Goal: Information Seeking & Learning: Learn about a topic

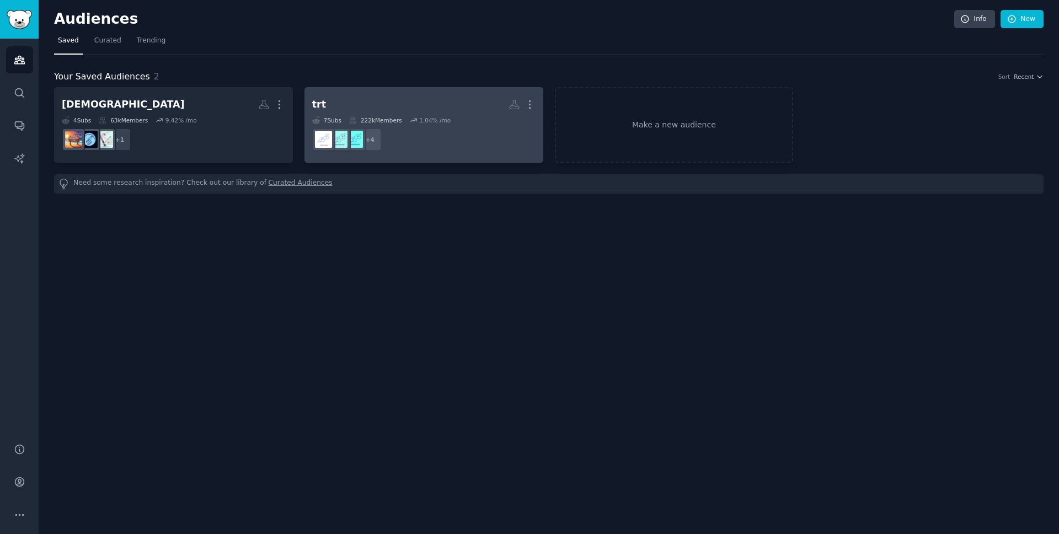
click at [345, 107] on h2 "trt More" at bounding box center [423, 104] width 223 height 19
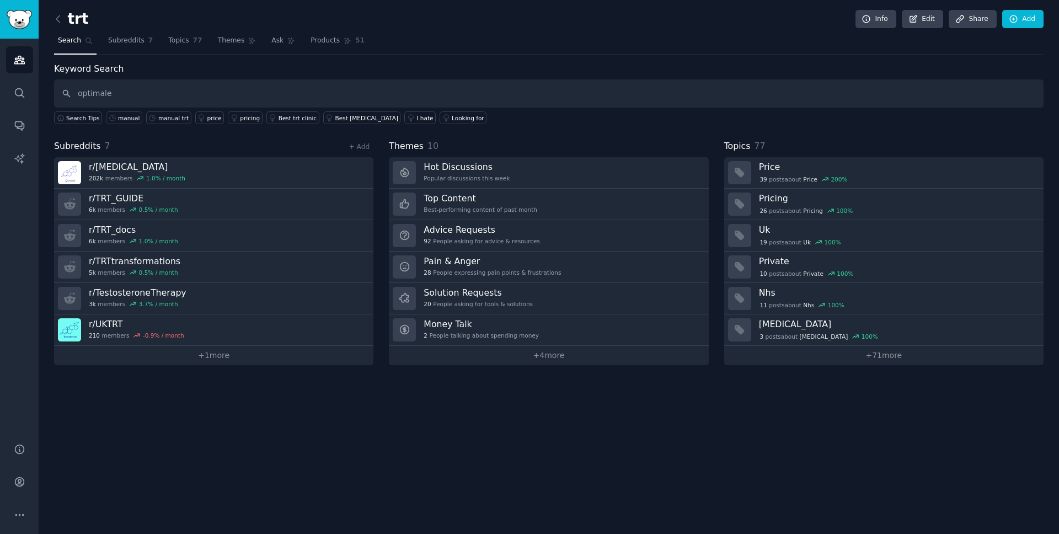
type input "optimale"
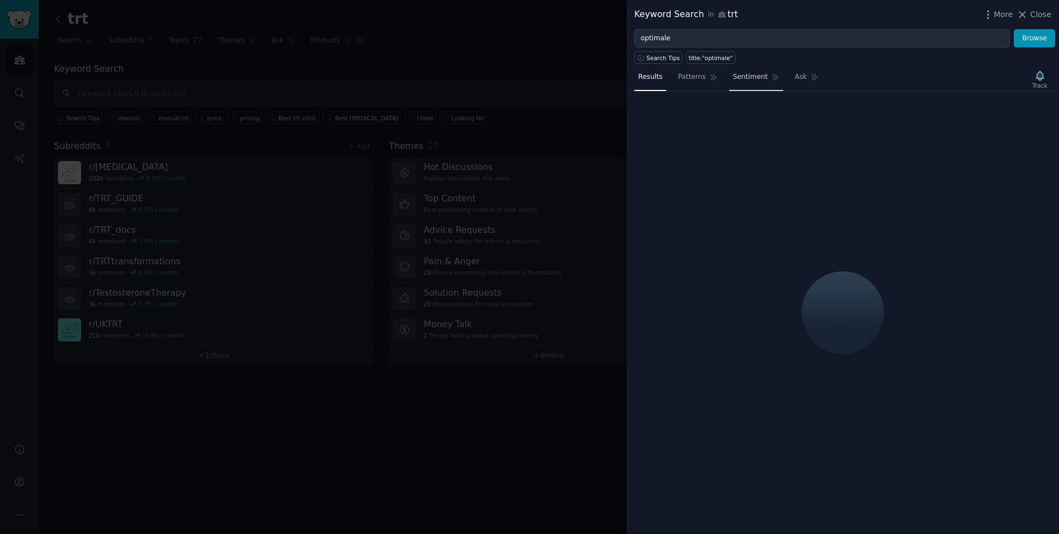
click at [757, 74] on span "Sentiment" at bounding box center [750, 77] width 35 height 10
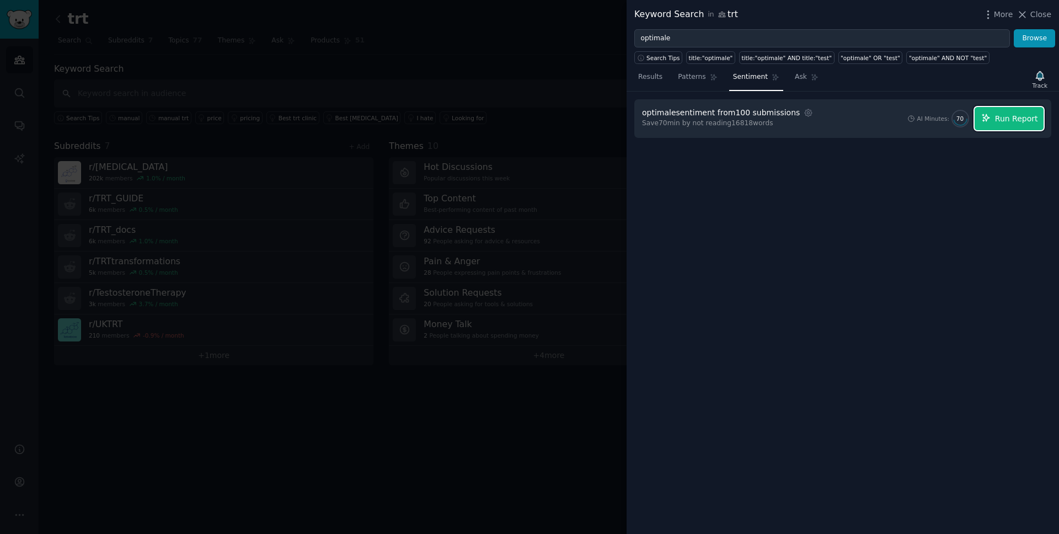
click at [1006, 124] on button "Run Report" at bounding box center [1009, 118] width 69 height 23
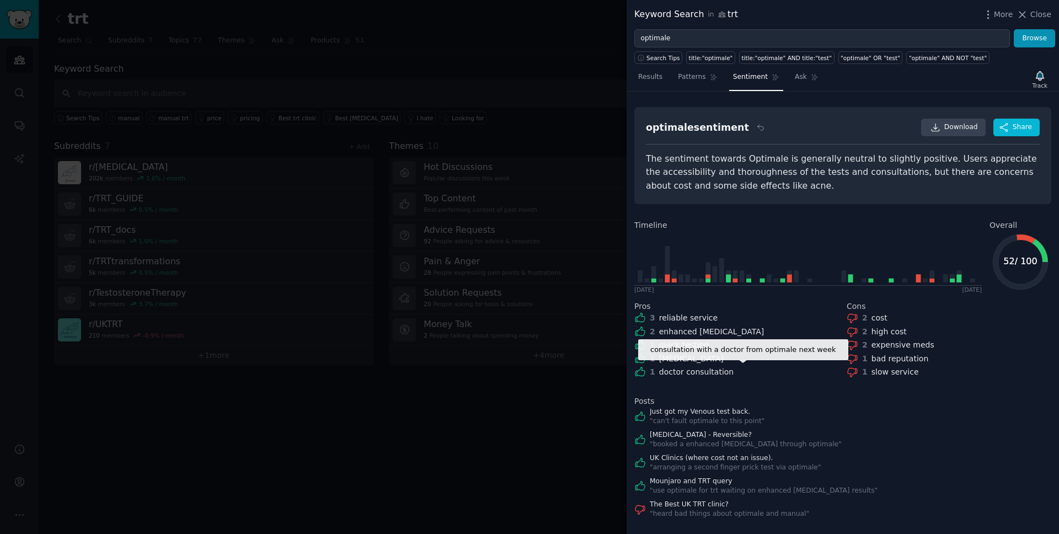
scroll to position [12, 0]
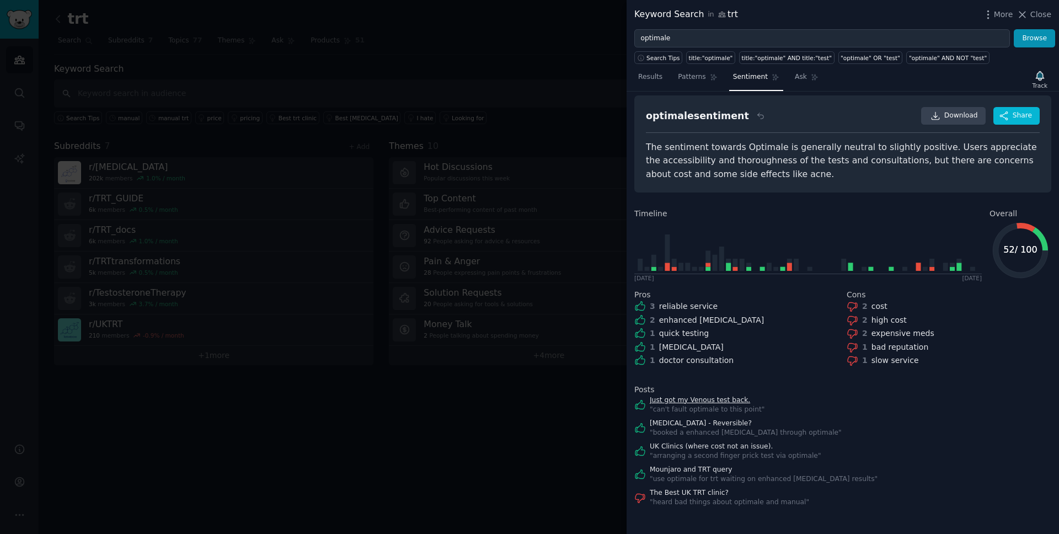
click at [718, 396] on link "Just got my Venous test back." at bounding box center [707, 400] width 115 height 10
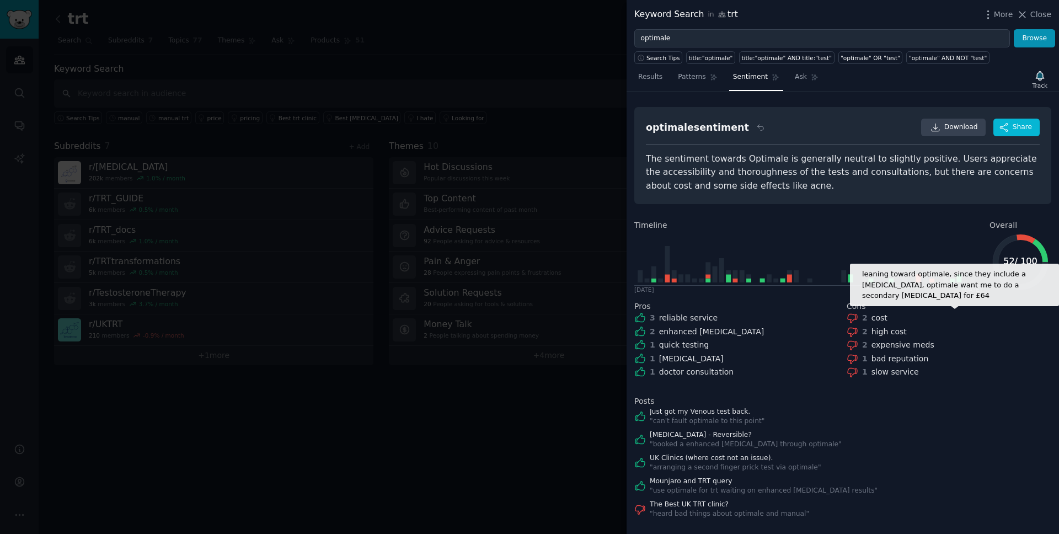
click at [873, 319] on div "cost" at bounding box center [879, 318] width 16 height 12
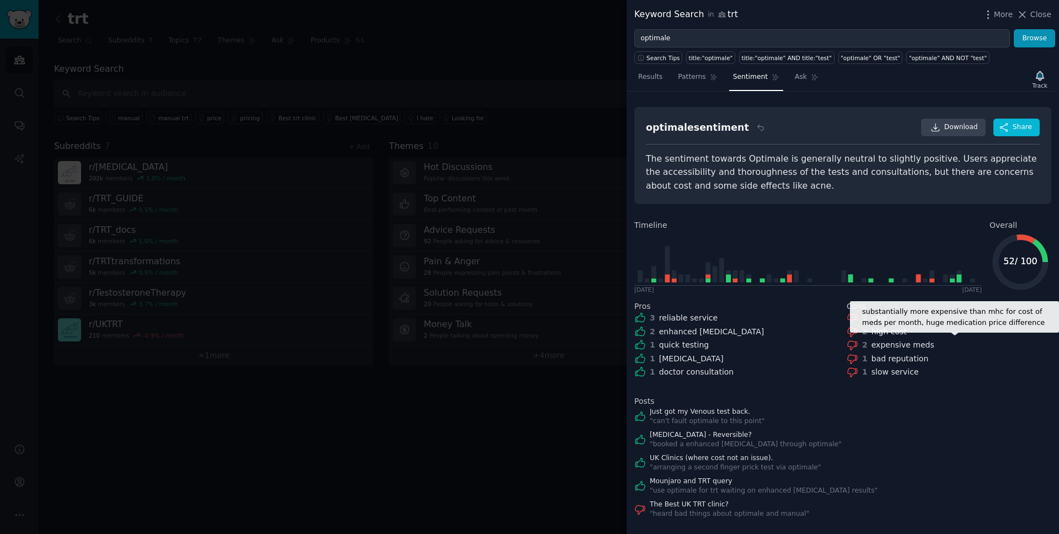
click at [889, 343] on div "expensive meds" at bounding box center [902, 345] width 63 height 12
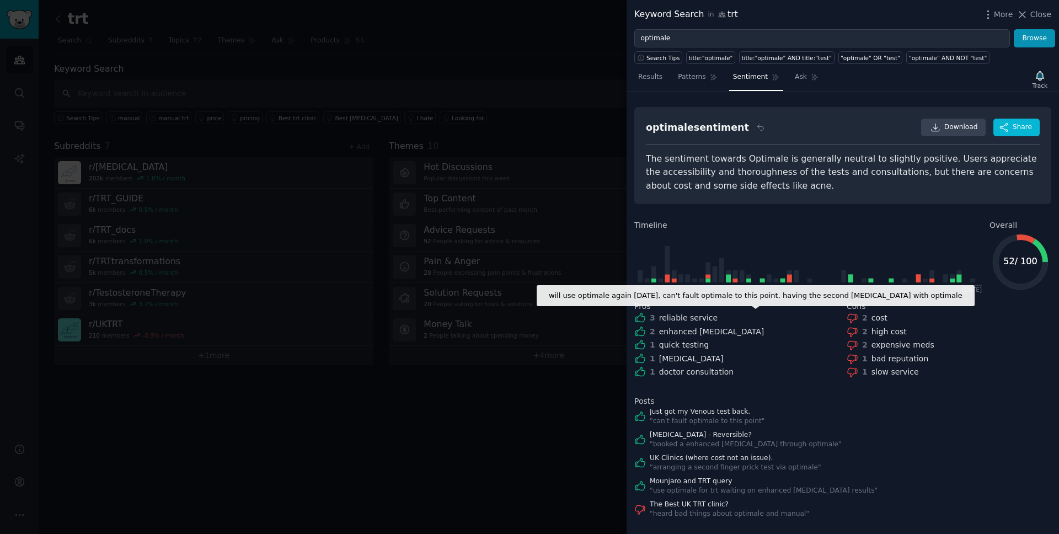
scroll to position [12, 0]
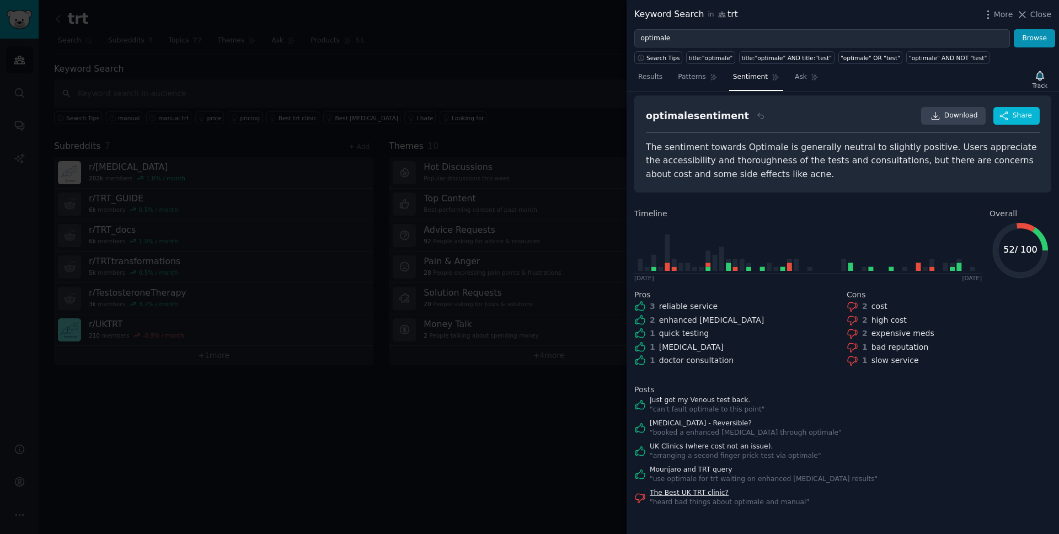
click at [692, 495] on link "The Best UK TRT clinic?" at bounding box center [729, 493] width 159 height 10
click at [897, 320] on div "high cost" at bounding box center [888, 320] width 35 height 12
click at [887, 295] on h2 "Cons" at bounding box center [949, 295] width 205 height 12
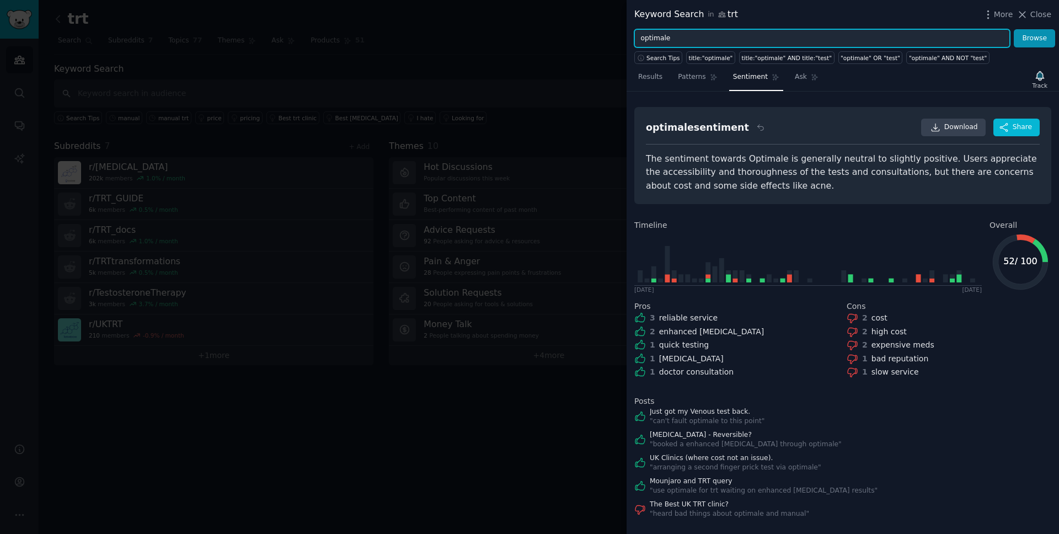
click at [694, 39] on input "optimale" at bounding box center [822, 38] width 376 height 19
click at [1014, 29] on button "Browse" at bounding box center [1034, 38] width 41 height 19
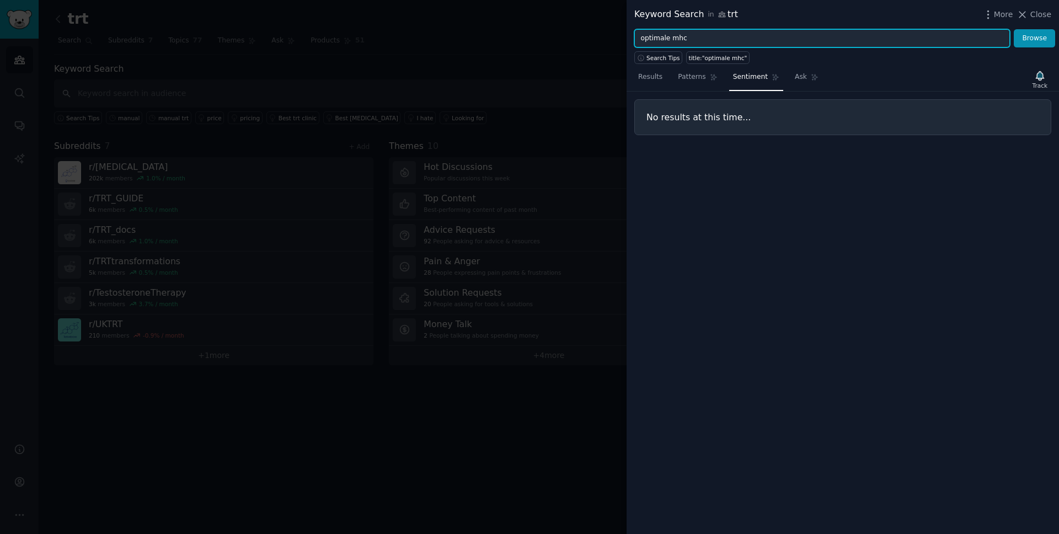
click at [660, 39] on input "optimale mhc" at bounding box center [822, 38] width 376 height 19
type input "mhc"
click at [1014, 29] on button "Browse" at bounding box center [1034, 38] width 41 height 19
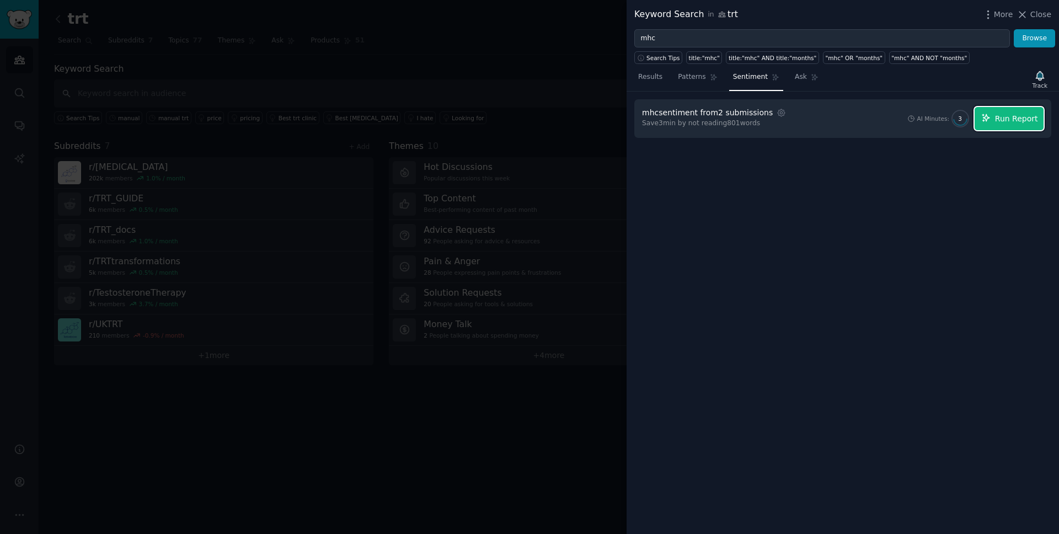
click at [1007, 123] on span "Run Report" at bounding box center [1016, 119] width 43 height 12
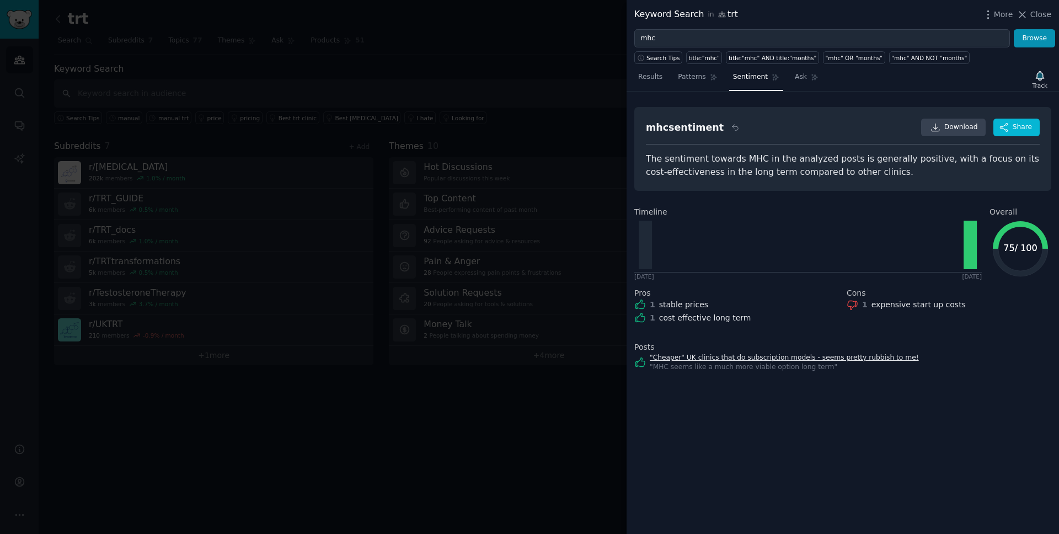
click at [699, 360] on link ""Cheaper" UK clinics that do subscription models - seems pretty rubbish to me!" at bounding box center [784, 358] width 269 height 10
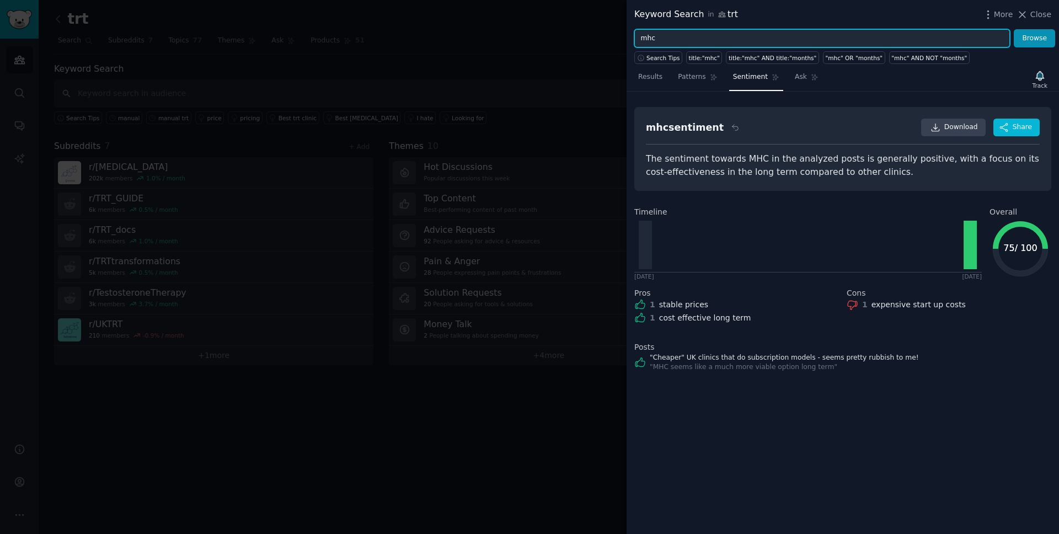
click at [727, 38] on input "mhc" at bounding box center [822, 38] width 376 height 19
click at [727, 37] on input "mhc" at bounding box center [822, 38] width 376 height 19
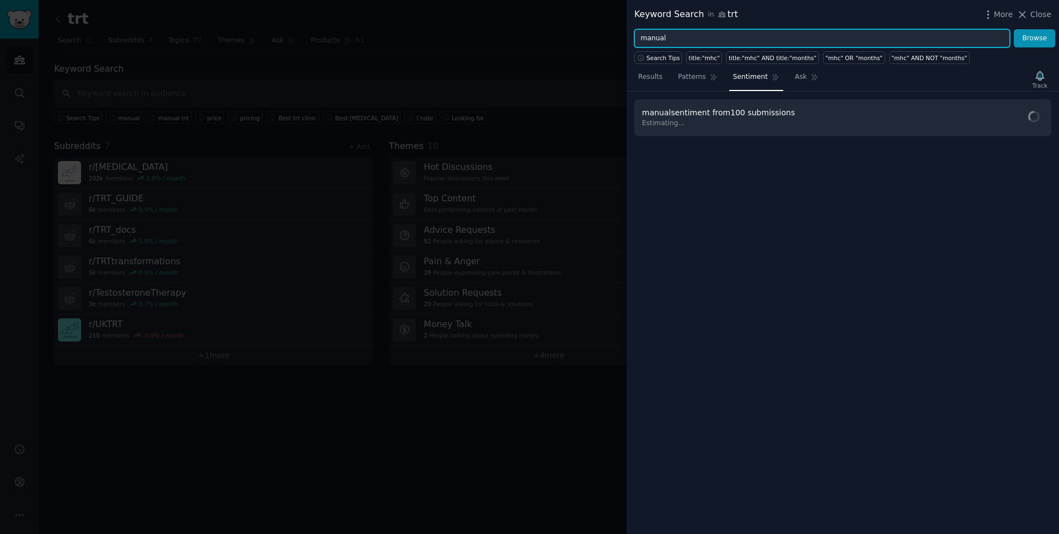
type input "manual"
click at [1014, 29] on button "Browse" at bounding box center [1034, 38] width 41 height 19
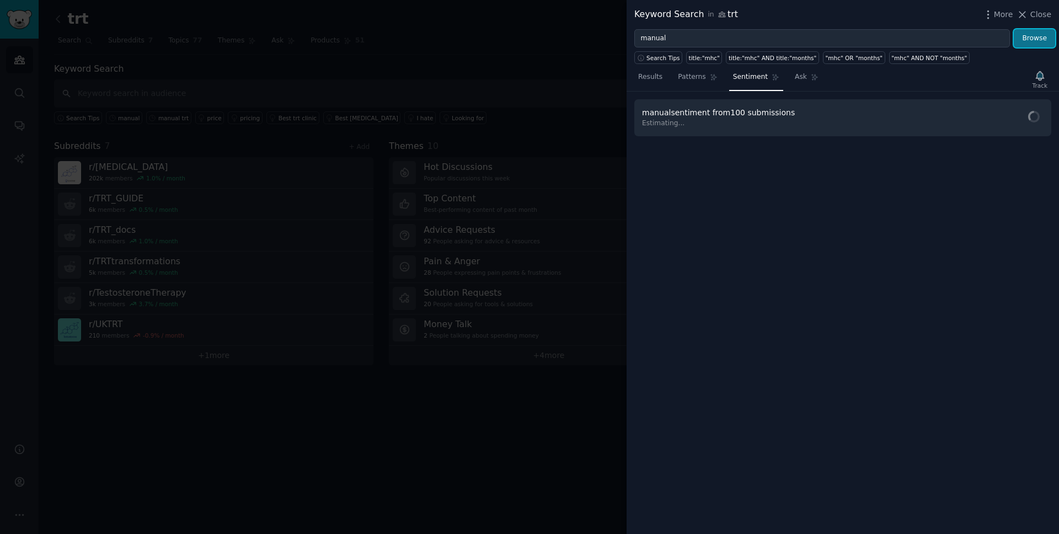
click at [1024, 34] on button "Browse" at bounding box center [1034, 38] width 41 height 19
click at [994, 120] on button "Run Report" at bounding box center [1009, 118] width 69 height 23
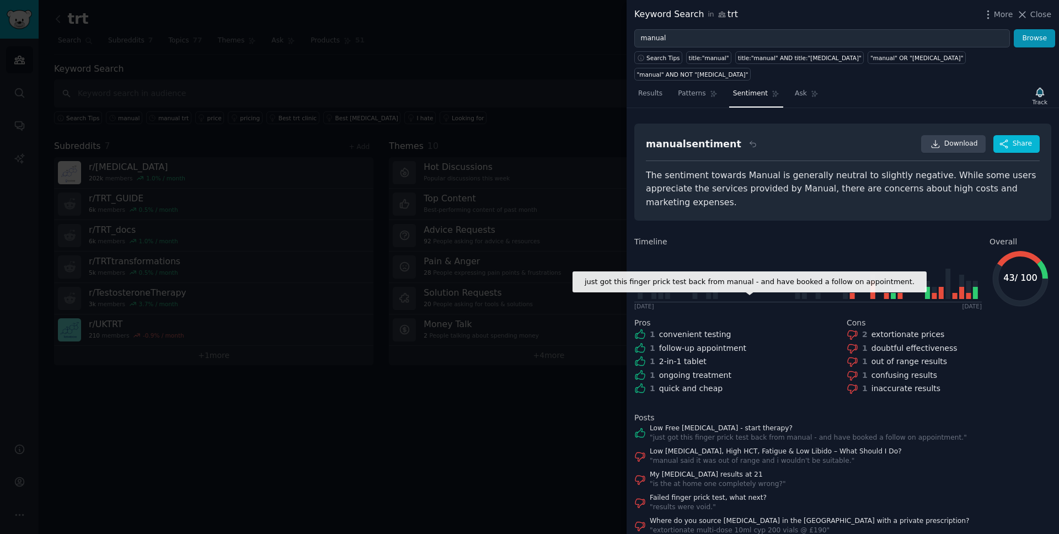
click at [694, 329] on div "convenient testing" at bounding box center [695, 335] width 72 height 12
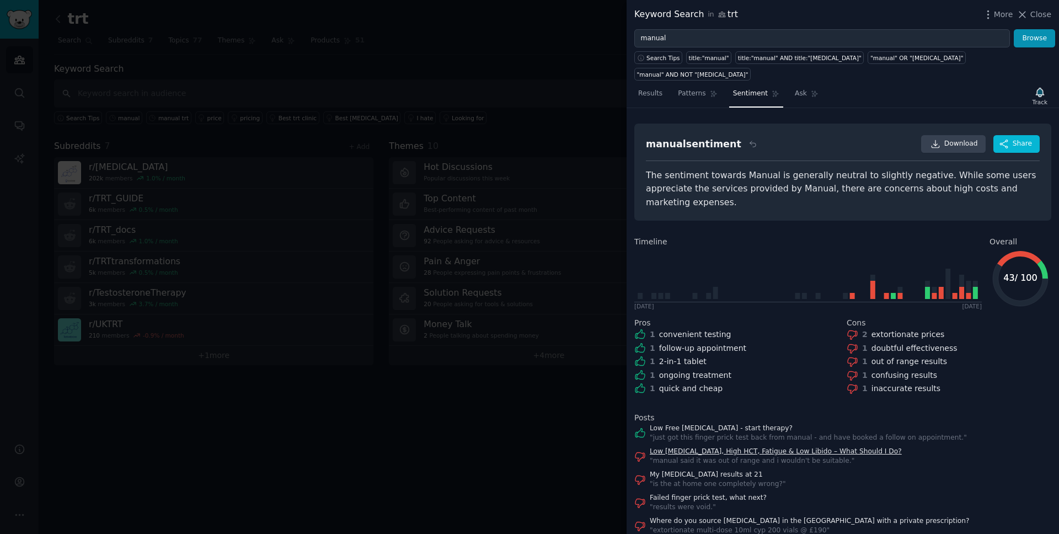
click at [734, 447] on link "Low [MEDICAL_DATA], High HCT, Fatigue & Low Libido – What Should I Do?" at bounding box center [776, 452] width 252 height 10
click at [682, 470] on link "My [MEDICAL_DATA] results at 21" at bounding box center [718, 475] width 136 height 10
click at [760, 248] on icon at bounding box center [807, 275] width 347 height 54
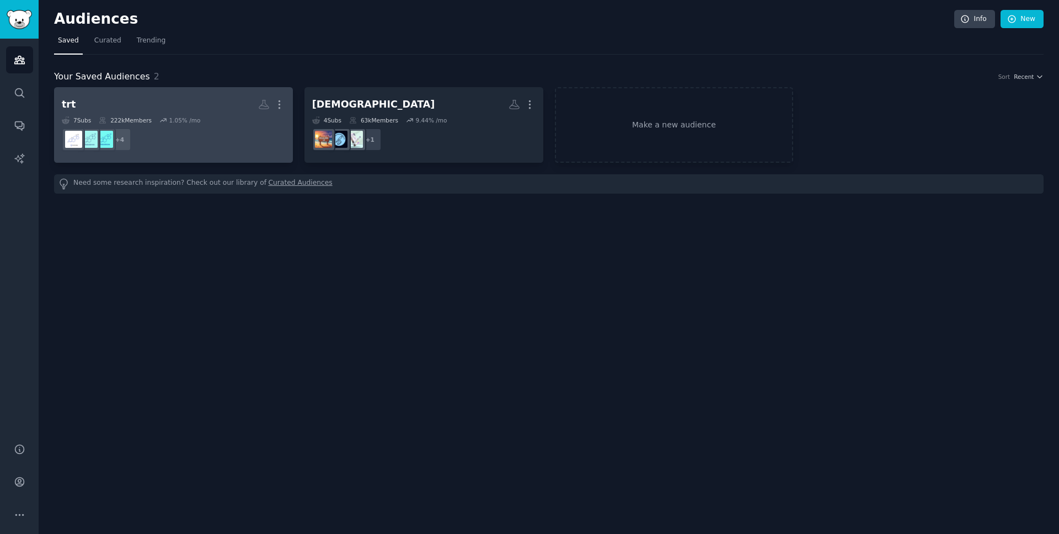
click at [204, 120] on div "7 Sub s 222k Members 1.05 % /mo" at bounding box center [173, 120] width 223 height 8
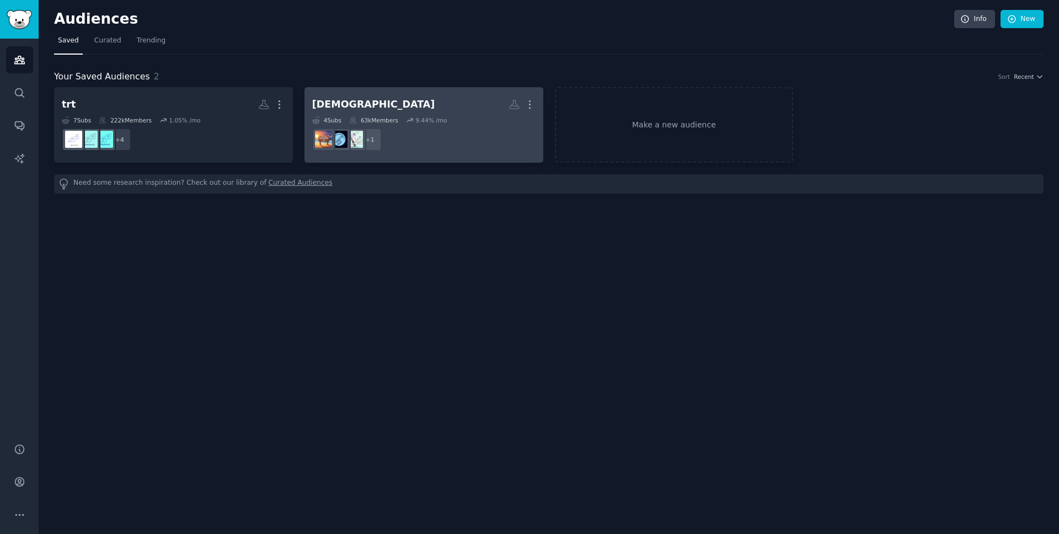
click at [387, 122] on div "63k Members" at bounding box center [373, 120] width 49 height 8
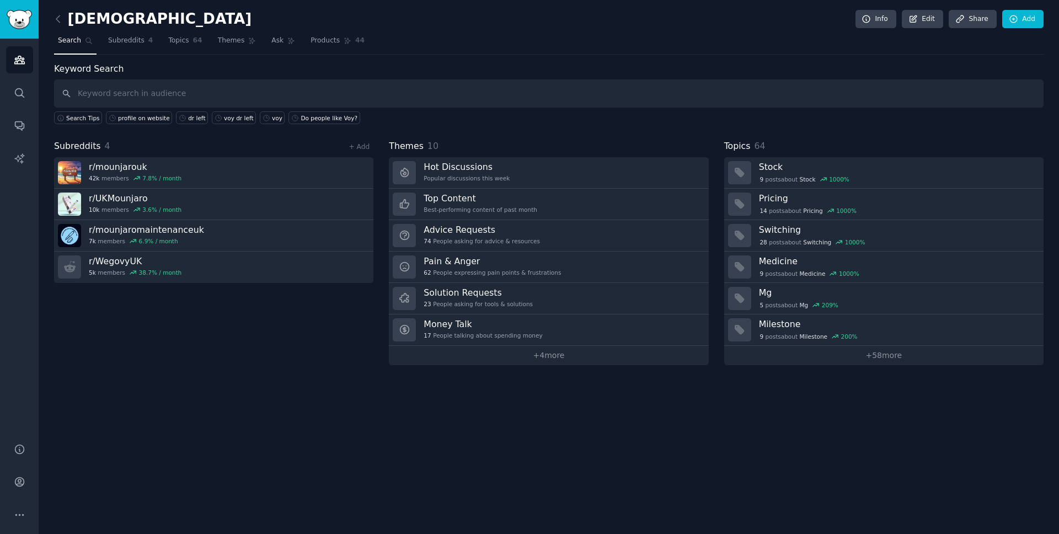
click at [495, 99] on input "text" at bounding box center [549, 93] width 990 height 28
type input "asda"
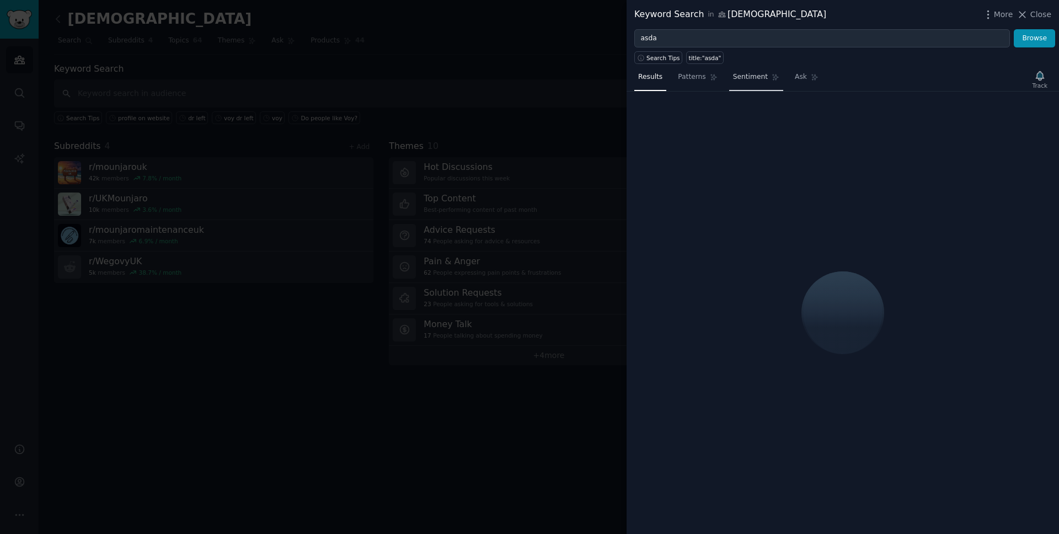
click at [741, 73] on span "Sentiment" at bounding box center [750, 77] width 35 height 10
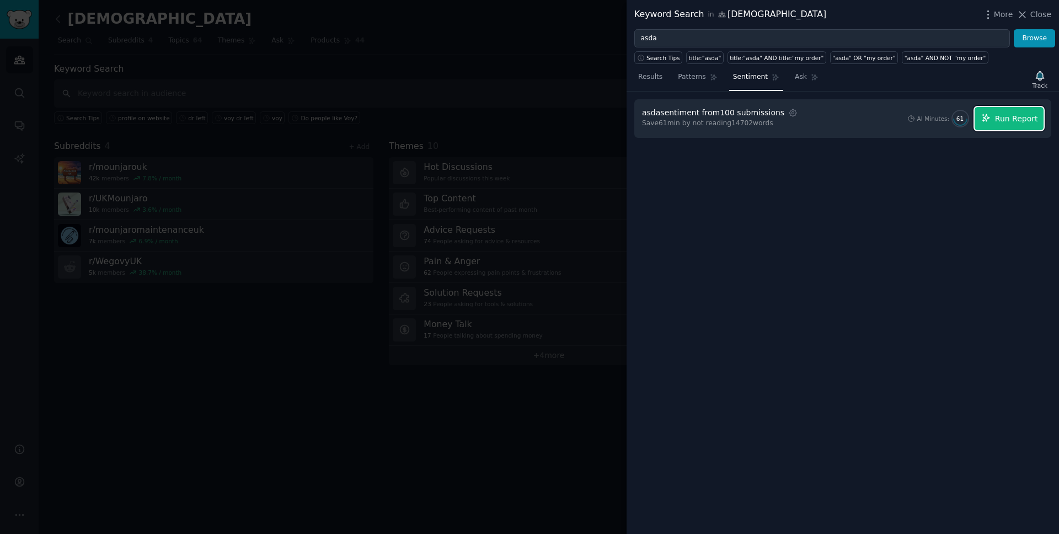
click at [1006, 123] on span "Run Report" at bounding box center [1016, 119] width 43 height 12
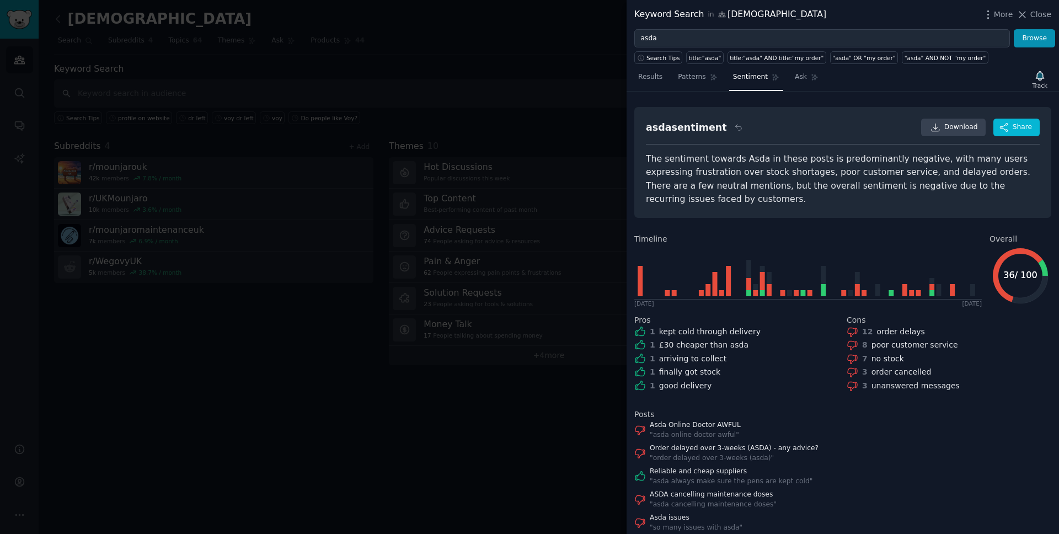
scroll to position [25, 0]
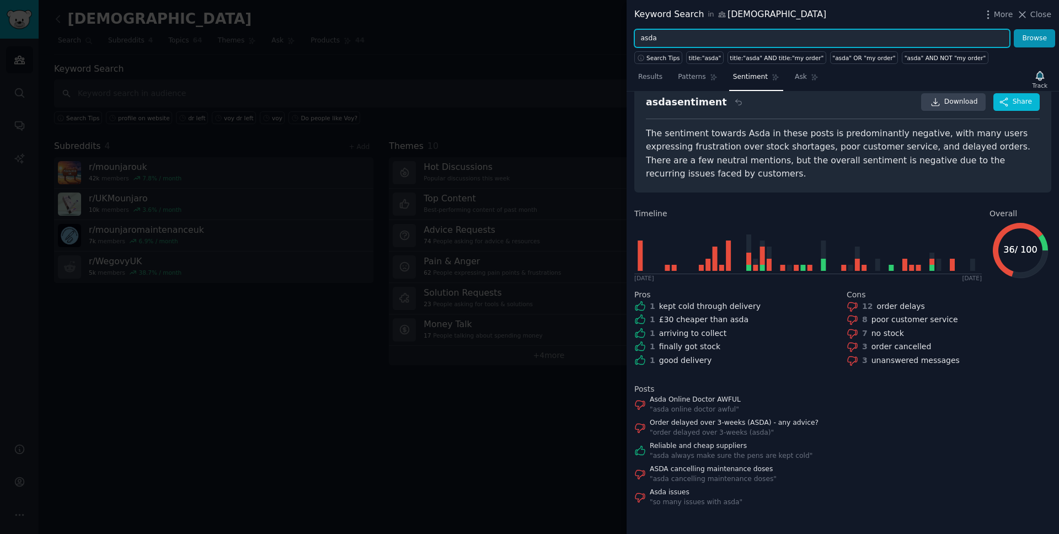
click at [676, 34] on input "asda" at bounding box center [822, 38] width 376 height 19
type input "medexpress"
click at [1014, 29] on button "Browse" at bounding box center [1034, 38] width 41 height 19
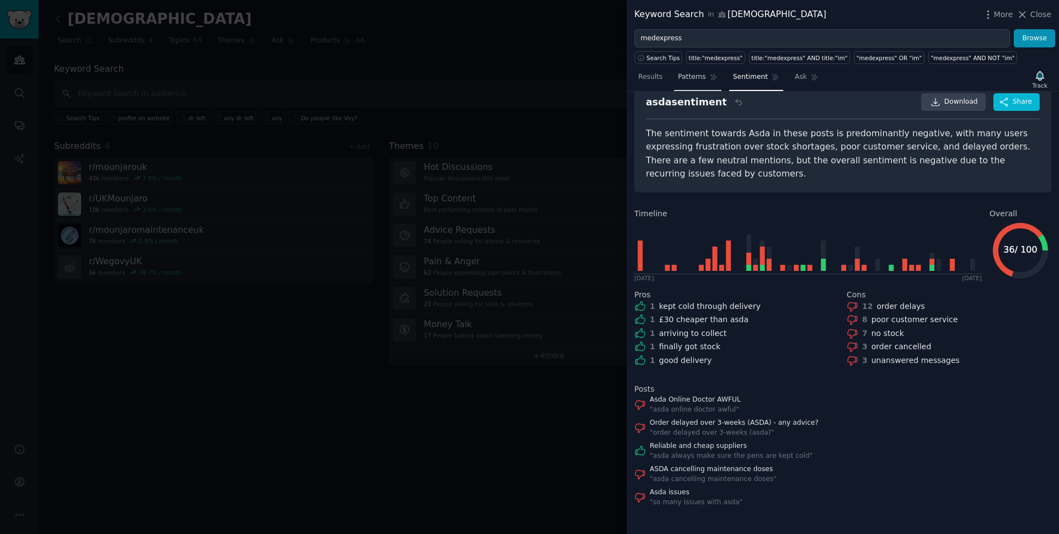
click at [701, 81] on span "Patterns" at bounding box center [692, 77] width 28 height 10
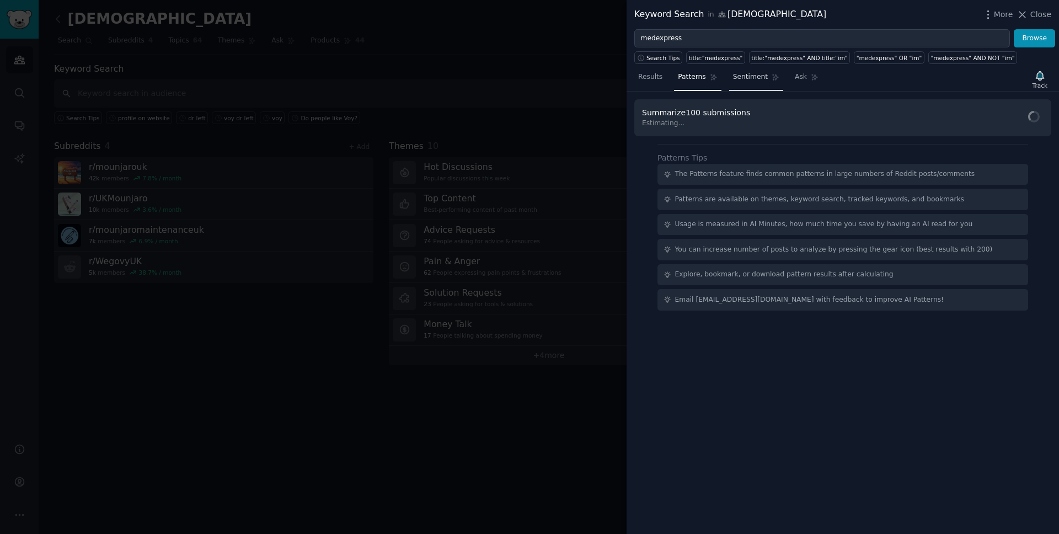
click at [754, 83] on link "Sentiment" at bounding box center [756, 79] width 54 height 23
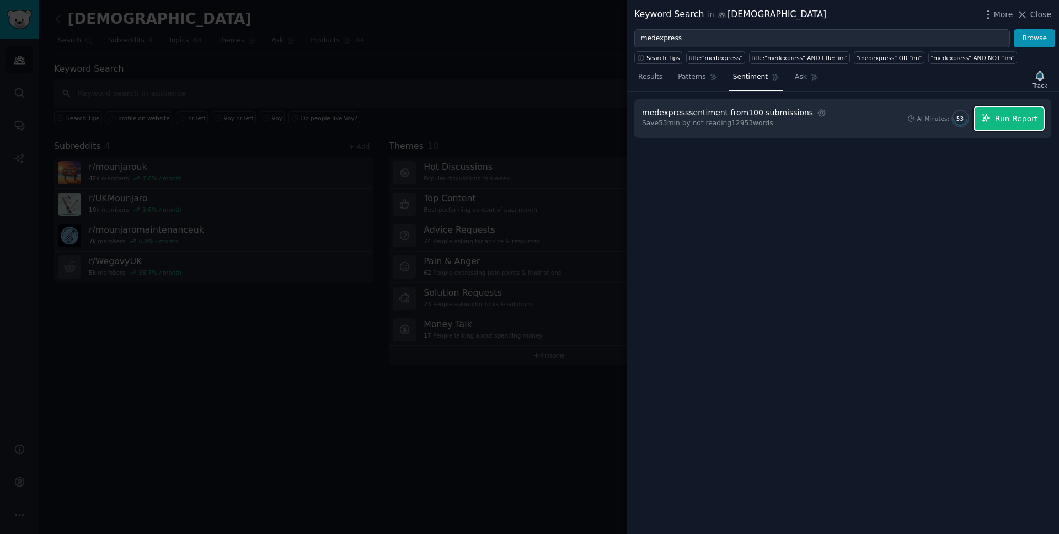
click at [1022, 121] on span "Run Report" at bounding box center [1016, 119] width 43 height 12
